Goal: Task Accomplishment & Management: Use online tool/utility

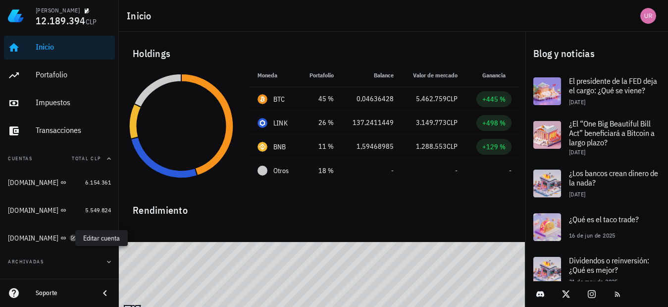
click at [70, 237] on icon "button" at bounding box center [73, 238] width 6 height 6
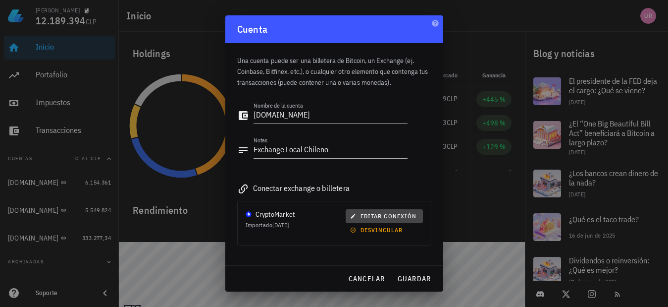
click at [361, 215] on span "editar conexión" at bounding box center [384, 215] width 64 height 7
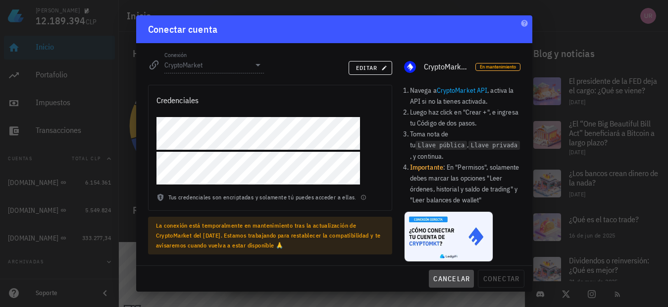
click at [452, 276] on span "cancelar" at bounding box center [451, 278] width 37 height 9
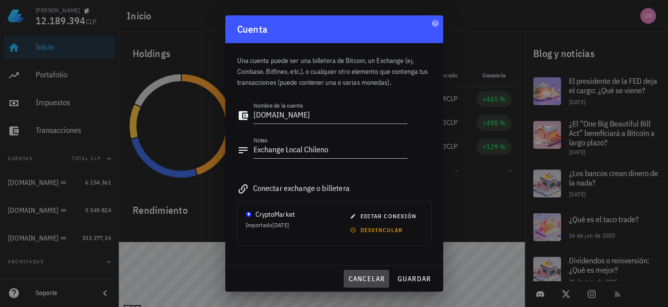
click at [371, 277] on span "cancelar" at bounding box center [366, 278] width 37 height 9
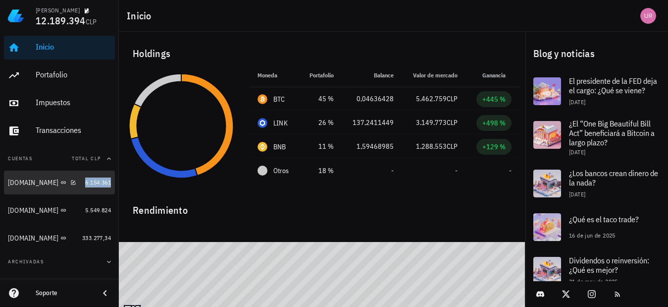
click at [86, 183] on span "6.154.361" at bounding box center [98, 181] width 26 height 7
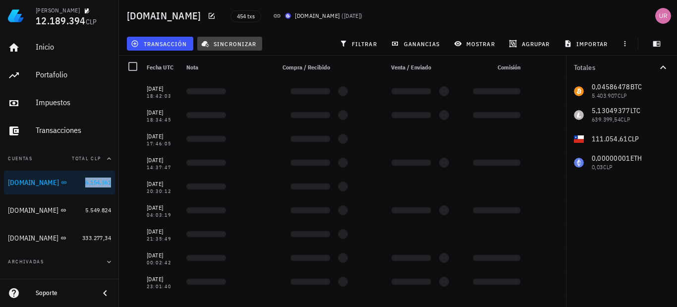
click at [228, 45] on span "sincronizar" at bounding box center [229, 44] width 53 height 8
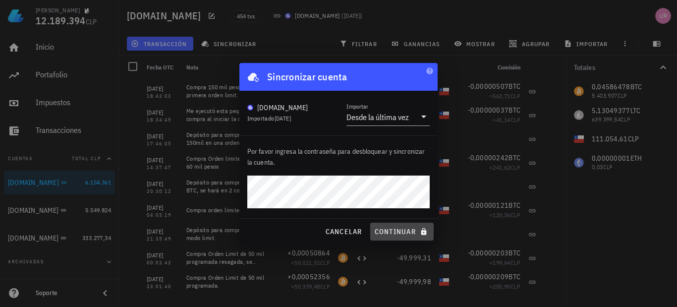
click at [394, 231] on span "continuar" at bounding box center [401, 231] width 55 height 9
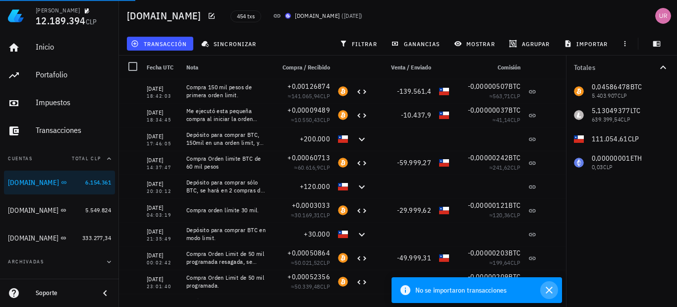
click at [547, 289] on icon "button" at bounding box center [549, 290] width 12 height 12
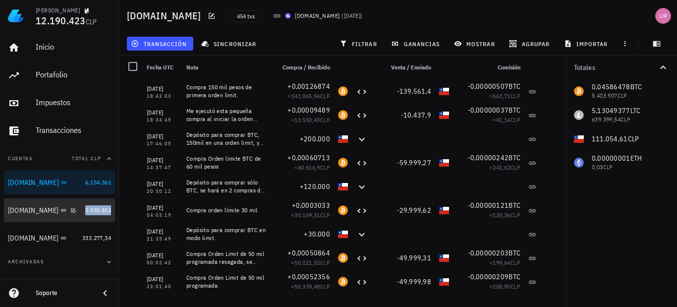
click at [86, 210] on span "5.550.853" at bounding box center [98, 209] width 26 height 7
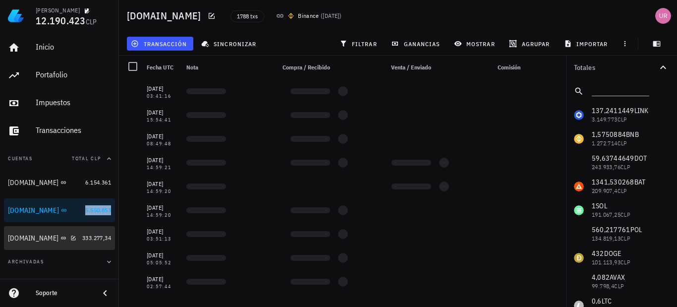
click at [83, 240] on span "333.277,34" at bounding box center [96, 237] width 29 height 7
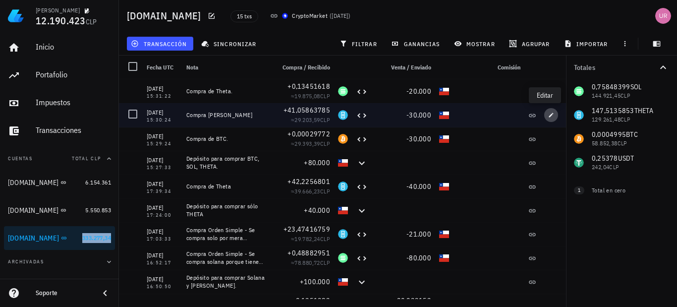
click at [548, 112] on icon "button" at bounding box center [551, 115] width 6 height 6
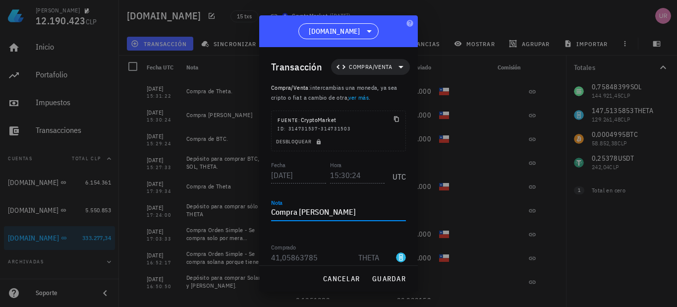
drag, startPoint x: 343, startPoint y: 213, endPoint x: 309, endPoint y: 211, distance: 33.8
click at [309, 211] on textarea "Compra [PERSON_NAME]" at bounding box center [338, 213] width 135 height 16
click at [392, 279] on span "guardar" at bounding box center [389, 278] width 34 height 9
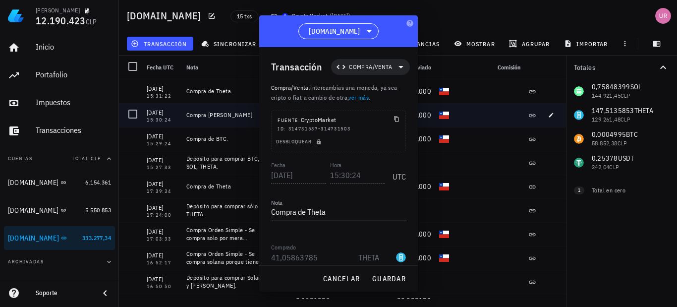
type textarea "Compra [PERSON_NAME]"
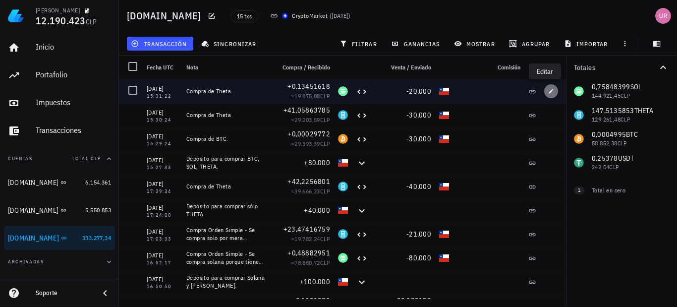
click at [544, 90] on span "button" at bounding box center [551, 91] width 14 height 6
type input "15:31:22"
type textarea "Compra de Theta."
type input "0,13451618"
type input "SOL"
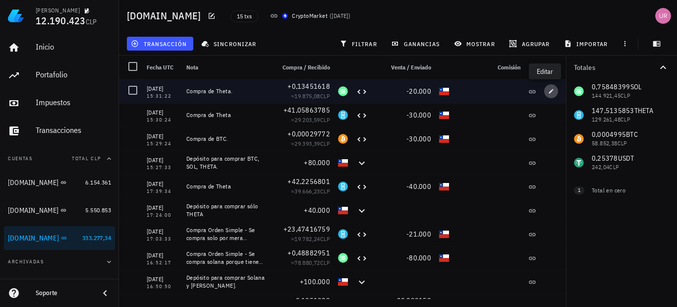
type input "20.000"
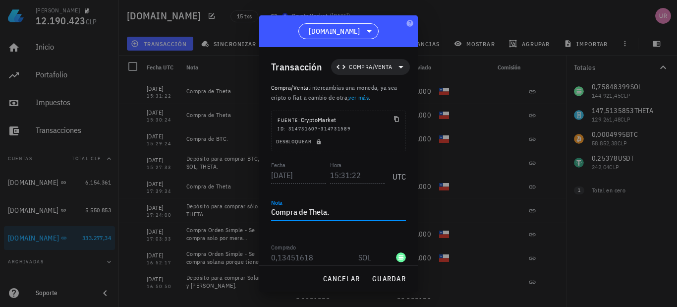
drag, startPoint x: 332, startPoint y: 213, endPoint x: 309, endPoint y: 213, distance: 23.3
click at [309, 213] on textarea "Compra de Theta." at bounding box center [338, 213] width 135 height 16
paste textarea "Solana"
click at [396, 276] on span "guardar" at bounding box center [389, 278] width 34 height 9
type textarea "Compra de Theta."
